Goal: Task Accomplishment & Management: Manage account settings

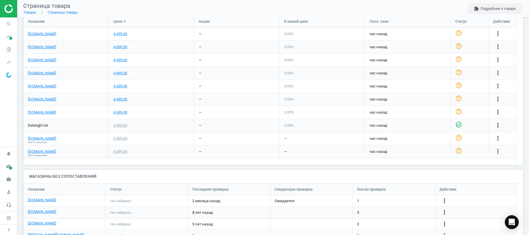
scroll to position [265, 0]
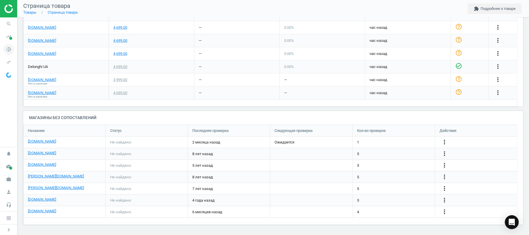
click at [10, 49] on icon "pie_chart_outlined" at bounding box center [8, 49] width 11 height 11
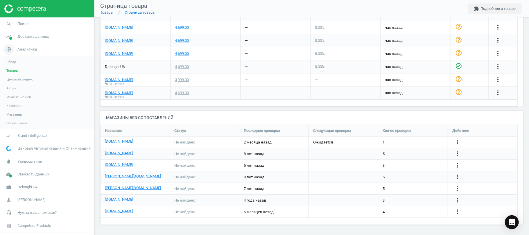
scroll to position [0, 0]
click at [16, 72] on span "Товары" at bounding box center [12, 70] width 12 height 5
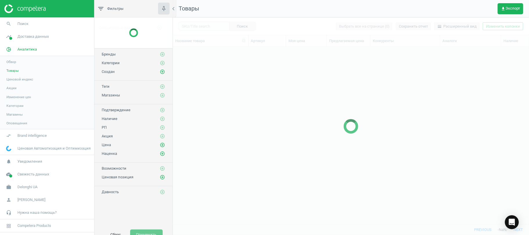
scroll to position [165, 350]
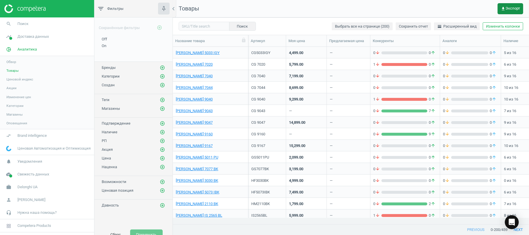
click at [510, 8] on span "get_app Экспорт" at bounding box center [510, 8] width 19 height 5
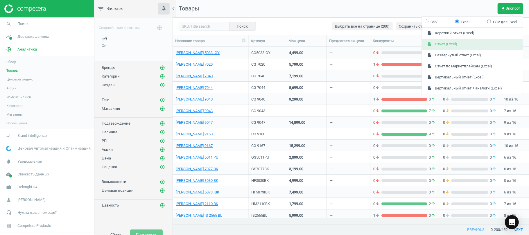
click at [452, 48] on button "insert_drive_file Отчет (Excel)" at bounding box center [472, 44] width 101 height 11
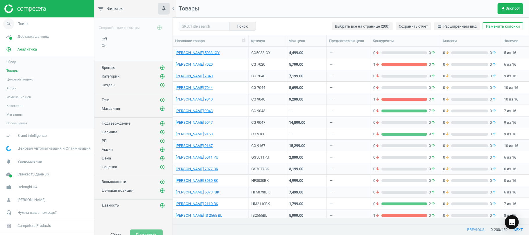
click at [10, 27] on icon "search" at bounding box center [8, 23] width 11 height 11
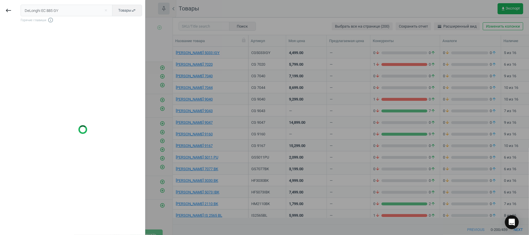
type input "DeLonghi EC 885 GY"
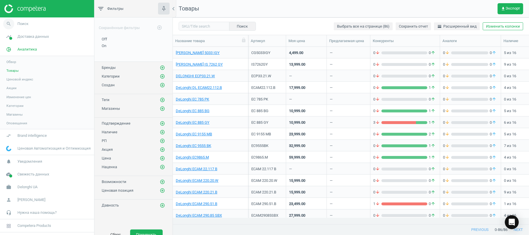
click at [9, 24] on icon "search" at bounding box center [8, 23] width 11 height 11
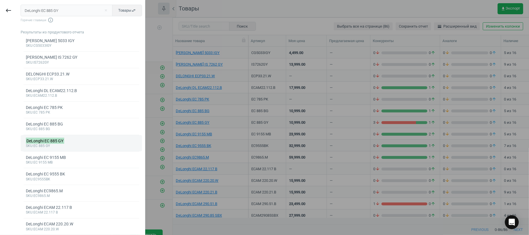
click at [48, 143] on mark "DeLonghi EC 885 GY" at bounding box center [45, 141] width 39 height 6
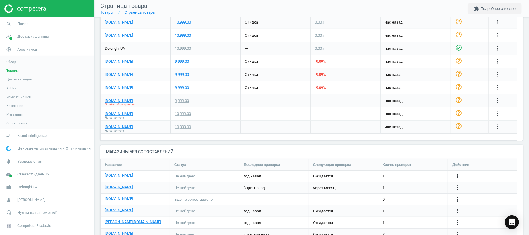
scroll to position [265, 0]
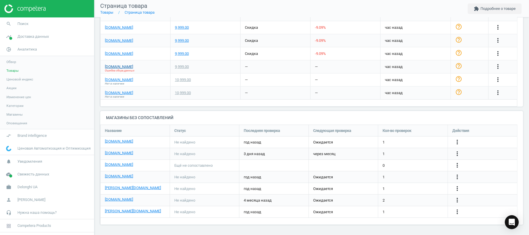
click at [117, 68] on link "[DOMAIN_NAME]" at bounding box center [119, 66] width 28 height 5
click at [8, 24] on icon "search" at bounding box center [8, 23] width 11 height 11
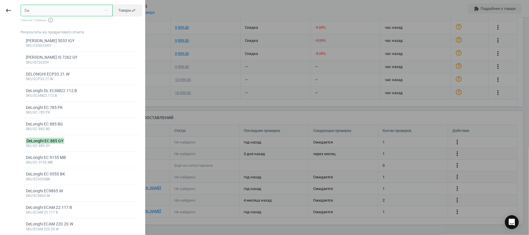
type input "D"
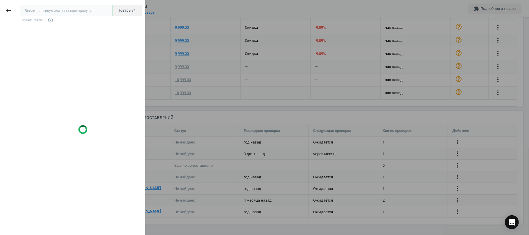
paste input "[PERSON_NAME] IS 2565 BL"
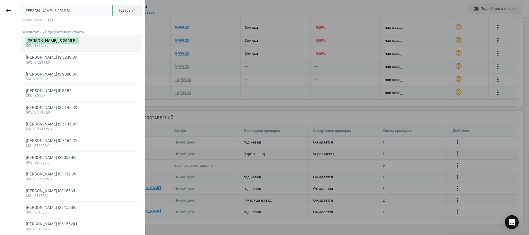
type input "[PERSON_NAME] IS 2565 BL"
click at [51, 39] on mark "[PERSON_NAME] IS 2565 BL" at bounding box center [52, 40] width 53 height 6
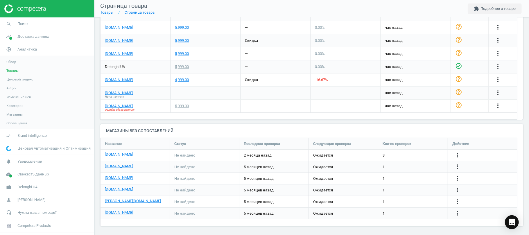
scroll to position [3, 3]
click at [114, 105] on link "[DOMAIN_NAME]" at bounding box center [119, 105] width 28 height 5
click at [107, 92] on link "[DOMAIN_NAME]" at bounding box center [119, 92] width 28 height 5
click at [496, 92] on icon "more_vert" at bounding box center [497, 92] width 7 height 7
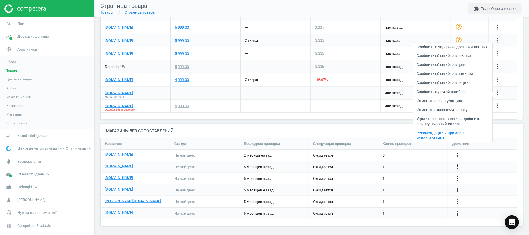
click at [442, 98] on link "Изменить ссылку/опцию" at bounding box center [453, 100] width 80 height 9
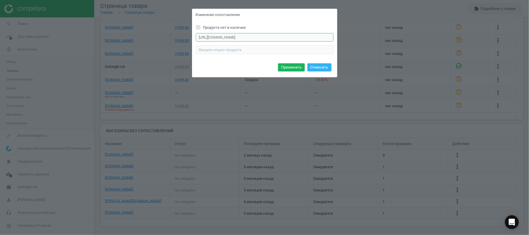
click at [299, 38] on input "https://www.moyo.ua/ua/gladilnaya_sistema_braun_carestyle_compact_prot_is2565bl…" at bounding box center [265, 37] width 138 height 9
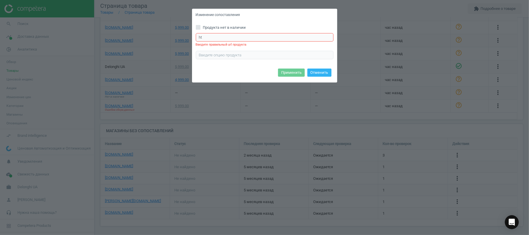
type input "h"
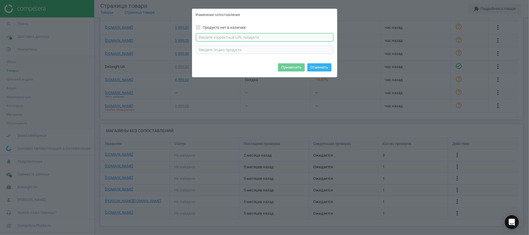
paste input "https://www.moyo.ua/ua/gladilnaya_sistema_braun_carestyle_compact_prot_is2565bl…"
type input "https://www.moyo.ua/ua/gladilnaya_sistema_braun_carestyle_compact_prot_is2565bl…"
click at [297, 65] on button "Применить" at bounding box center [291, 67] width 27 height 8
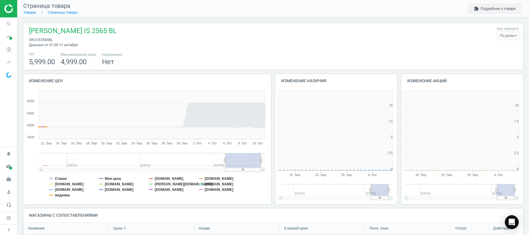
scroll to position [128, 132]
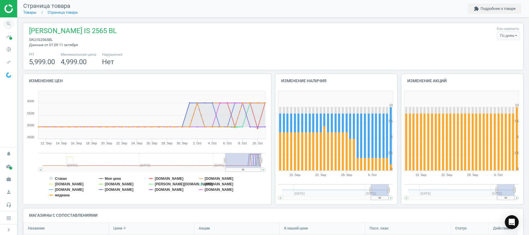
click at [9, 24] on icon "search" at bounding box center [8, 23] width 11 height 11
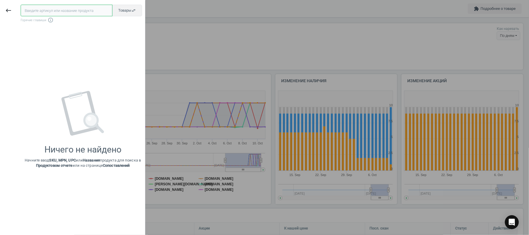
paste input "DeLonghiDL KBL2001.W"
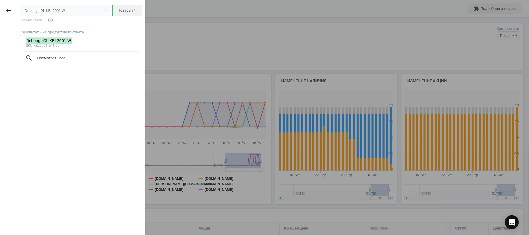
type input "DeLonghiDL KBL2001.W"
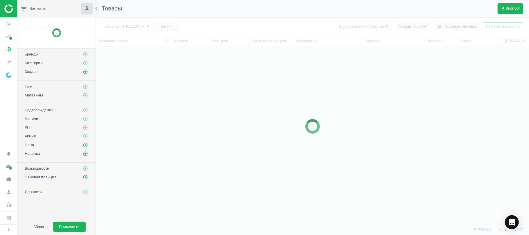
scroll to position [165, 427]
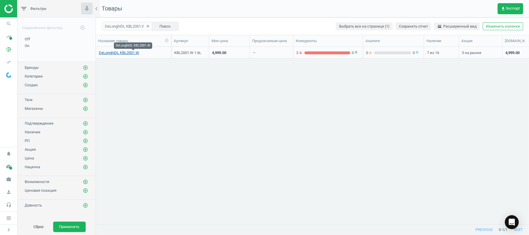
click at [111, 51] on link "DeLonghiDL KBL2001.W" at bounding box center [119, 52] width 40 height 5
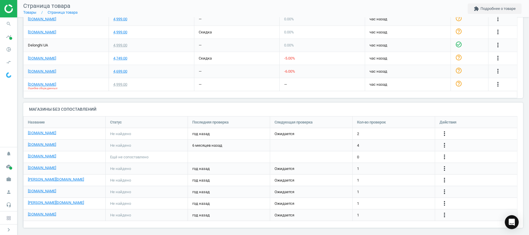
scroll to position [264, 0]
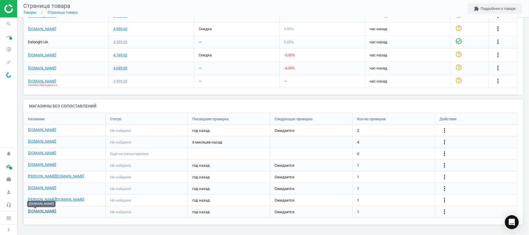
click at [38, 212] on link "[DOMAIN_NAME]" at bounding box center [42, 210] width 28 height 5
click at [443, 212] on icon "more_vert" at bounding box center [444, 211] width 7 height 7
click at [406, 208] on link "Изменить ссылку/опцию" at bounding box center [399, 209] width 80 height 9
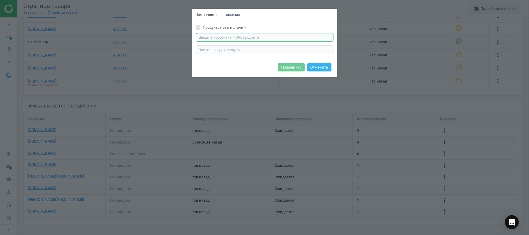
click at [268, 39] on input "text" at bounding box center [265, 37] width 138 height 9
paste input "[URL][DOMAIN_NAME]"
type input "[URL][DOMAIN_NAME]"
click at [287, 66] on button "Применить" at bounding box center [291, 67] width 27 height 8
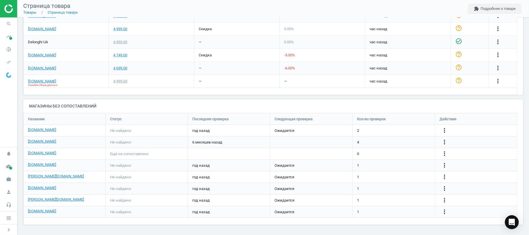
click at [40, 83] on span "Ошибка сбора данных" at bounding box center [43, 85] width 30 height 4
click at [33, 82] on link "[DOMAIN_NAME]" at bounding box center [42, 81] width 28 height 5
click at [6, 22] on icon "search" at bounding box center [8, 23] width 11 height 11
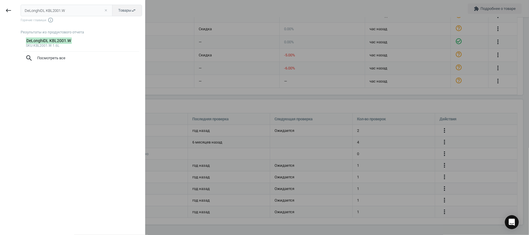
click at [106, 10] on button "close" at bounding box center [105, 10] width 9 height 5
click at [106, 10] on input "text" at bounding box center [67, 11] width 92 height 12
paste input "ECAM 290.81.TB"
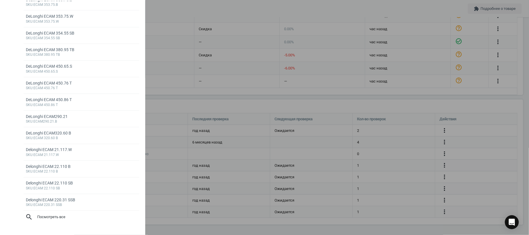
scroll to position [0, 0]
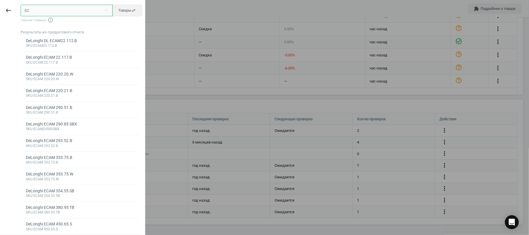
type input "E"
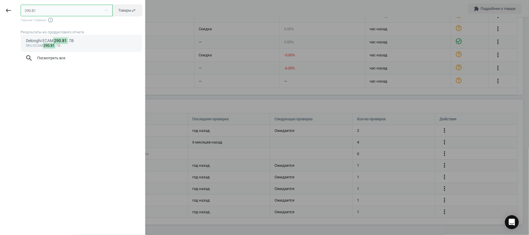
type input "290.81"
click at [43, 41] on div "Delonghi ECAM 290.81 .TB" at bounding box center [81, 41] width 111 height 6
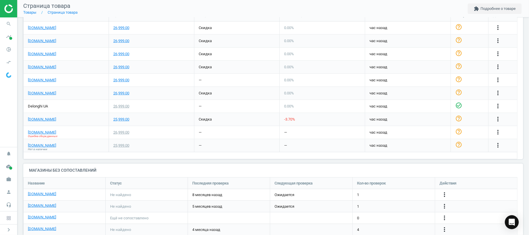
scroll to position [214, 0]
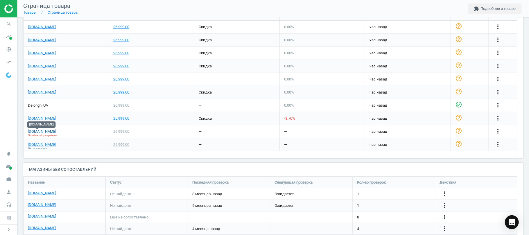
click at [34, 131] on link "[DOMAIN_NAME]" at bounding box center [42, 131] width 28 height 5
click at [33, 194] on link "[DOMAIN_NAME]" at bounding box center [42, 192] width 28 height 5
click at [442, 194] on icon "more_vert" at bounding box center [444, 193] width 7 height 7
click at [402, 191] on link "Изменить ссылку/опцию" at bounding box center [399, 191] width 80 height 9
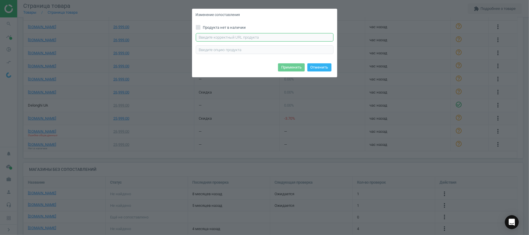
click at [261, 37] on input "text" at bounding box center [265, 37] width 138 height 9
paste input "[URL][DOMAIN_NAME]"
type input "[URL][DOMAIN_NAME]"
click at [289, 66] on button "Применить" at bounding box center [291, 67] width 27 height 8
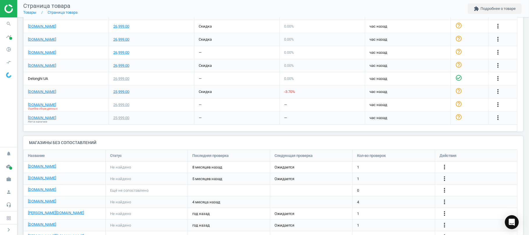
scroll to position [245, 0]
